Goal: Navigation & Orientation: Find specific page/section

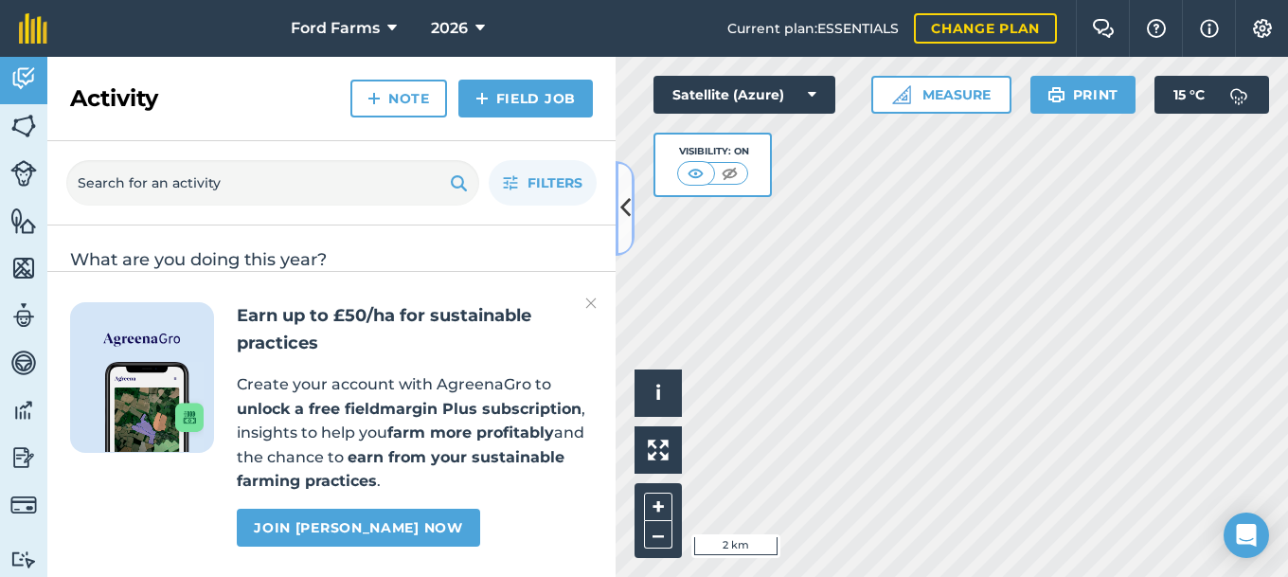
click at [622, 201] on icon at bounding box center [625, 207] width 10 height 33
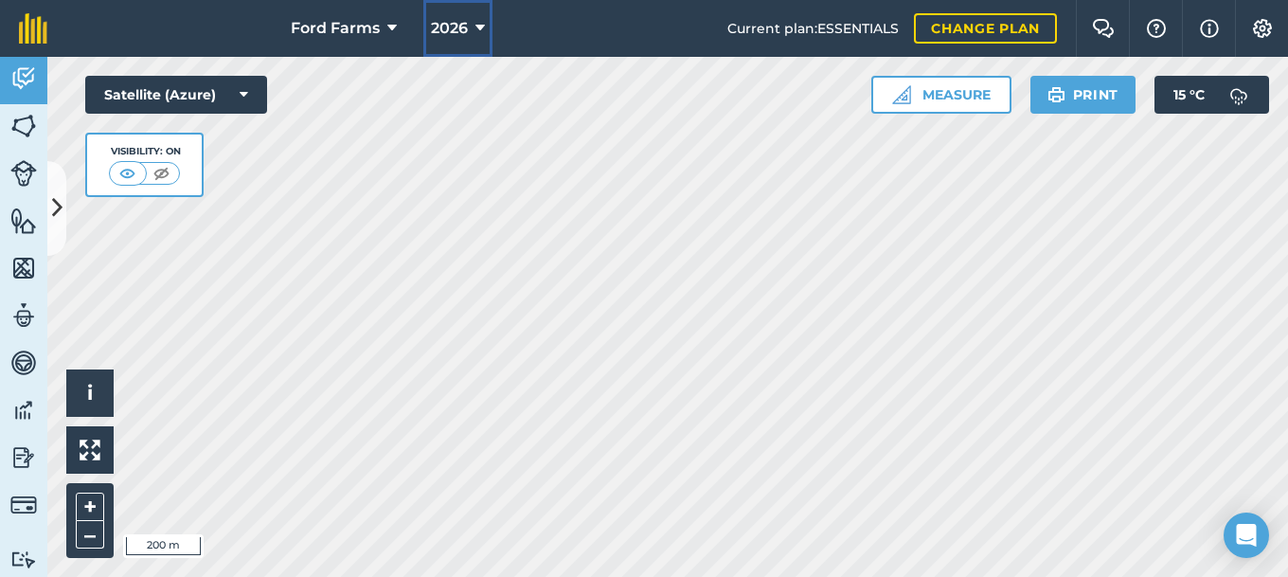
click at [470, 25] on button "2026" at bounding box center [457, 28] width 69 height 57
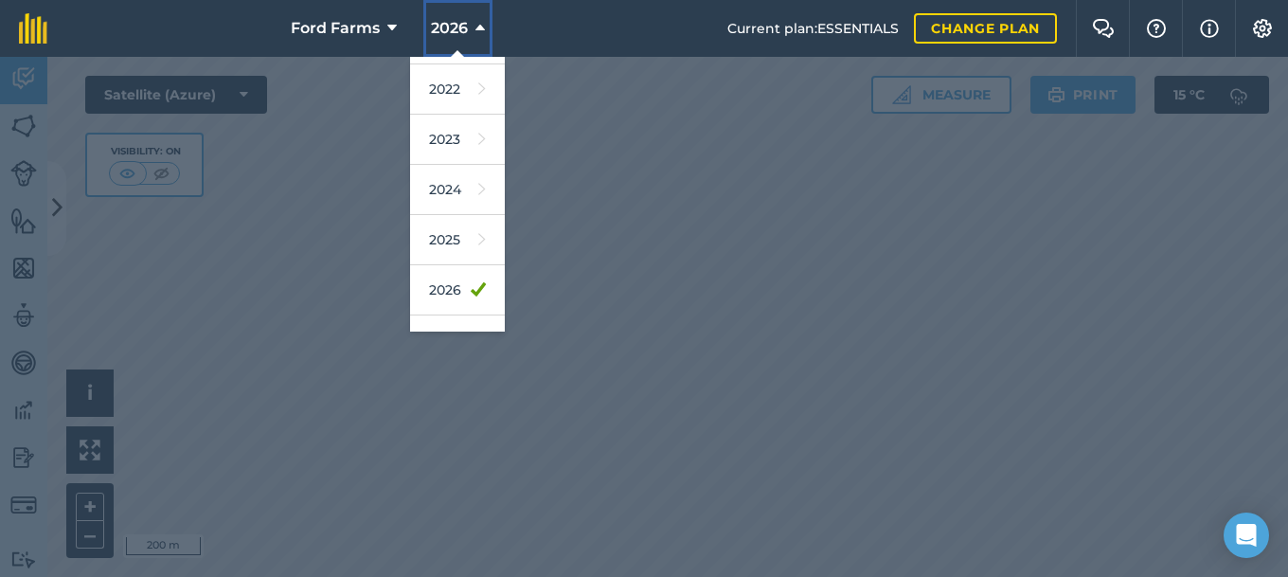
scroll to position [277, 0]
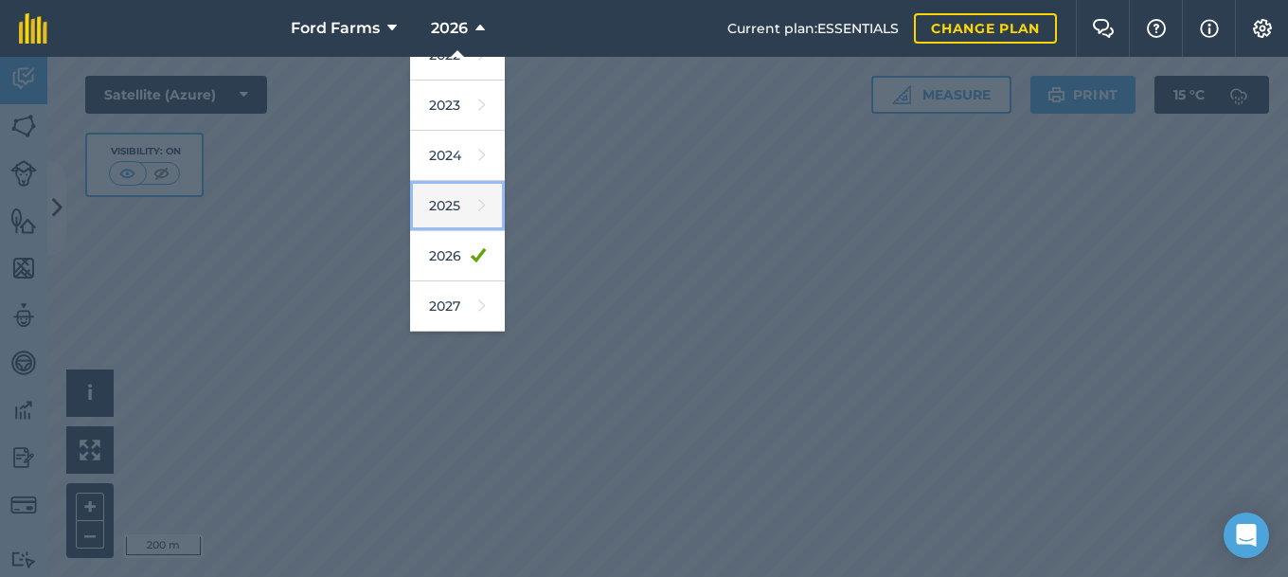
click at [454, 208] on link "2025" at bounding box center [457, 206] width 95 height 50
